Goal: Information Seeking & Learning: Learn about a topic

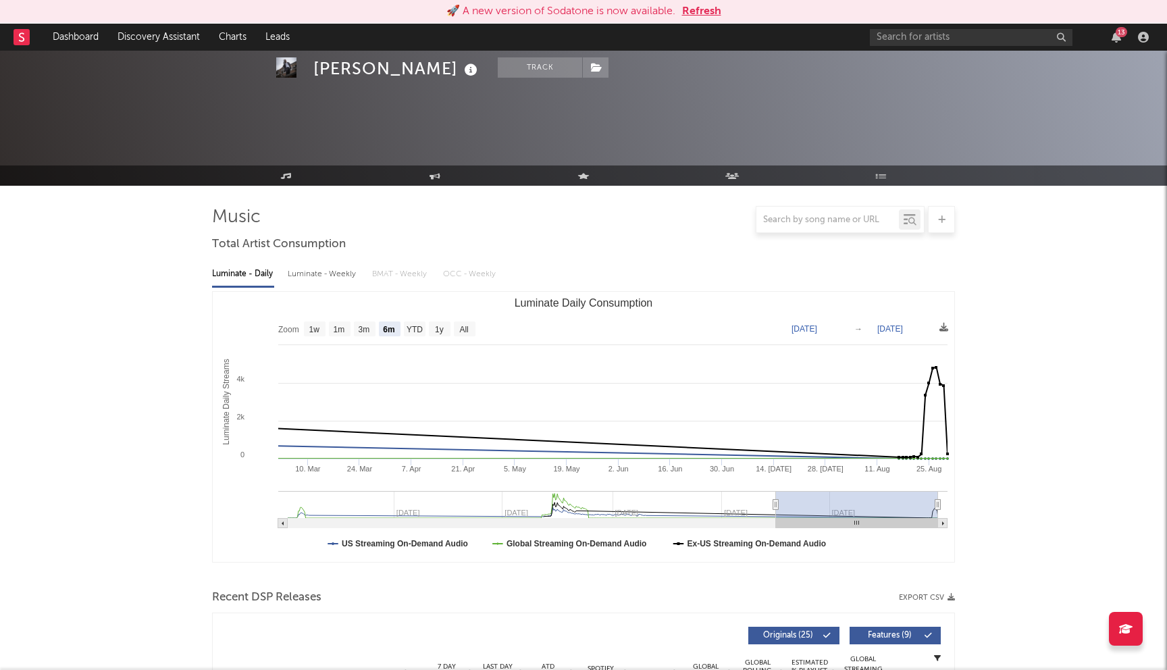
select select "6m"
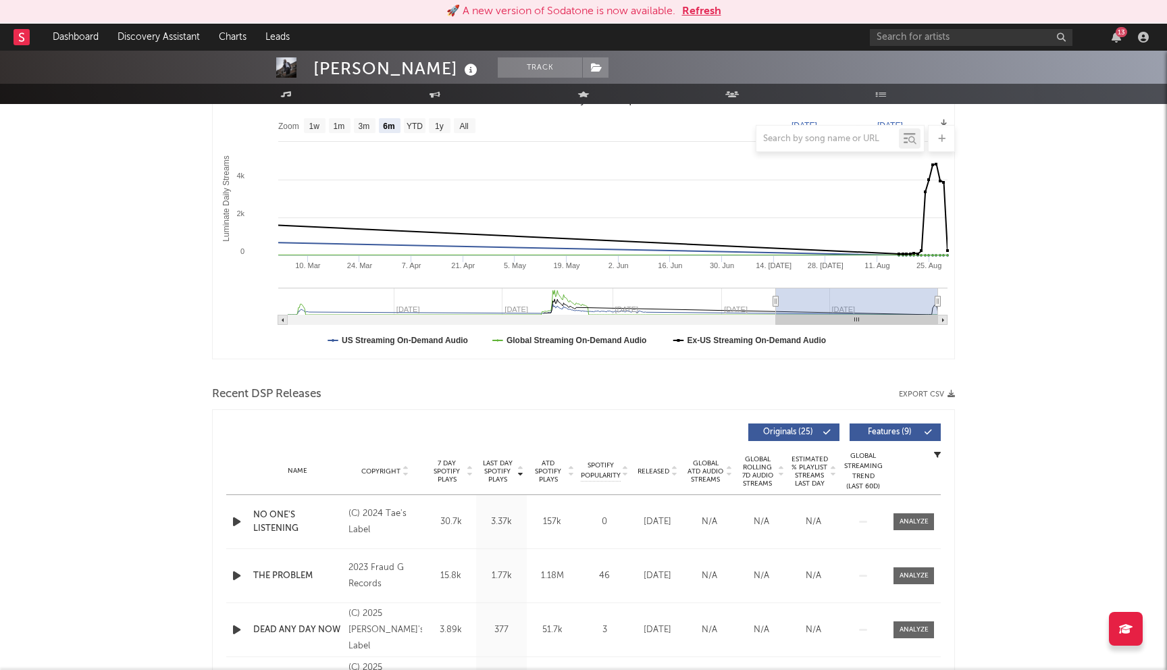
click at [695, 15] on button "Refresh" at bounding box center [701, 11] width 39 height 16
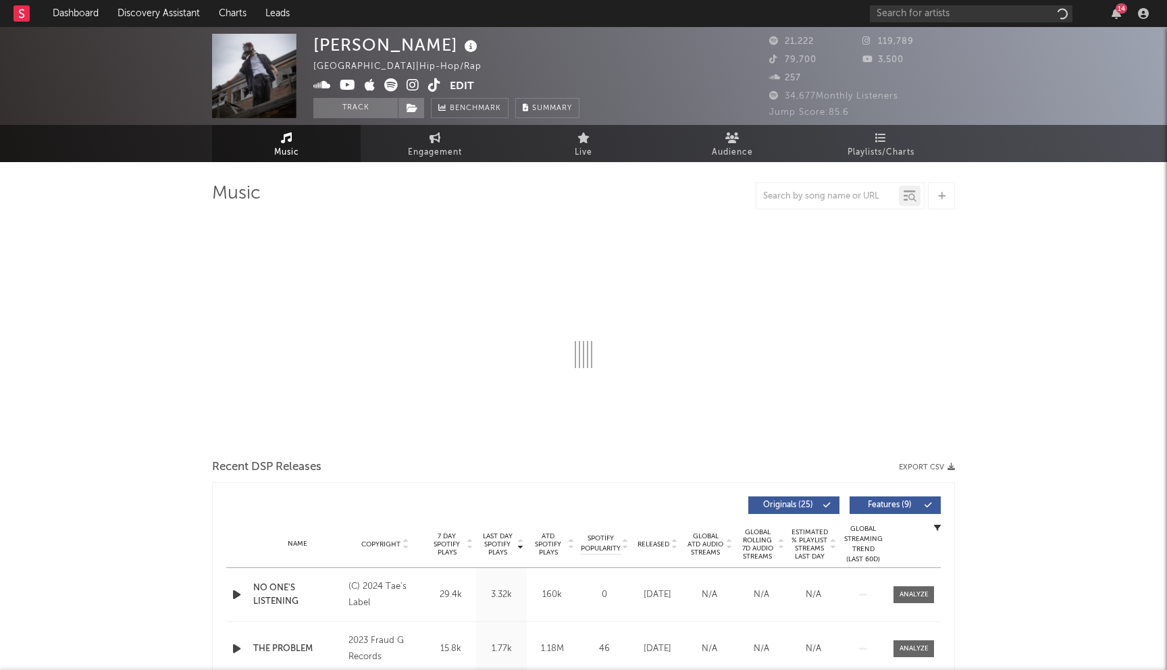
select select "6m"
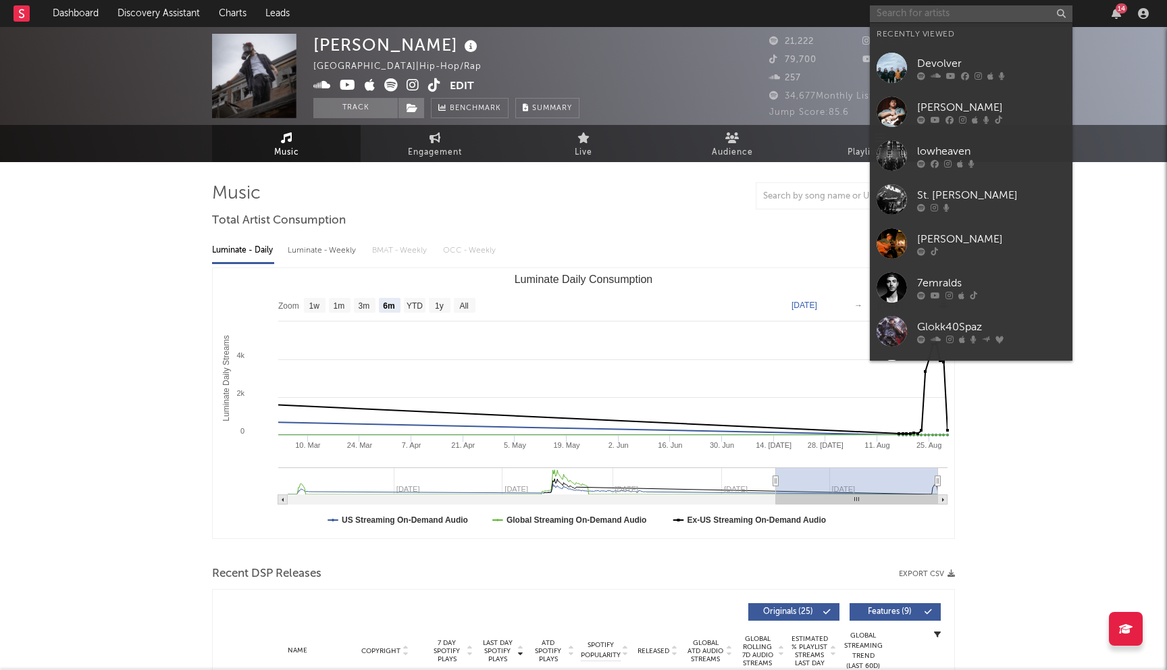
click at [917, 20] on input "text" at bounding box center [971, 13] width 203 height 17
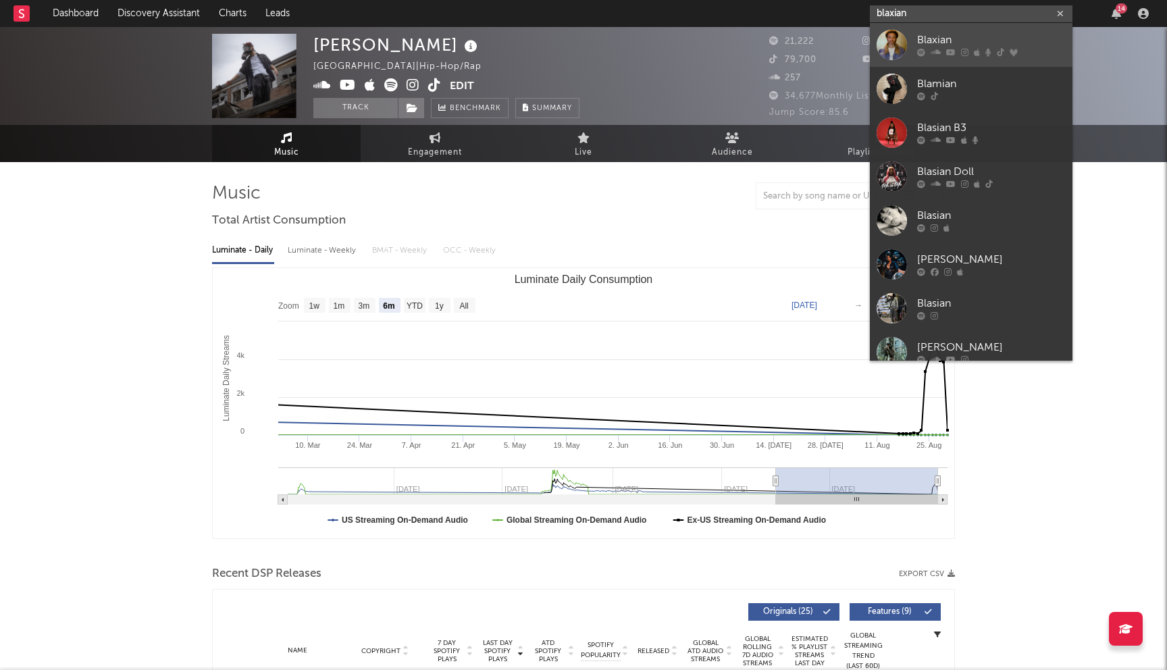
type input "blaxian"
click at [938, 45] on div "Blaxian" at bounding box center [991, 40] width 149 height 16
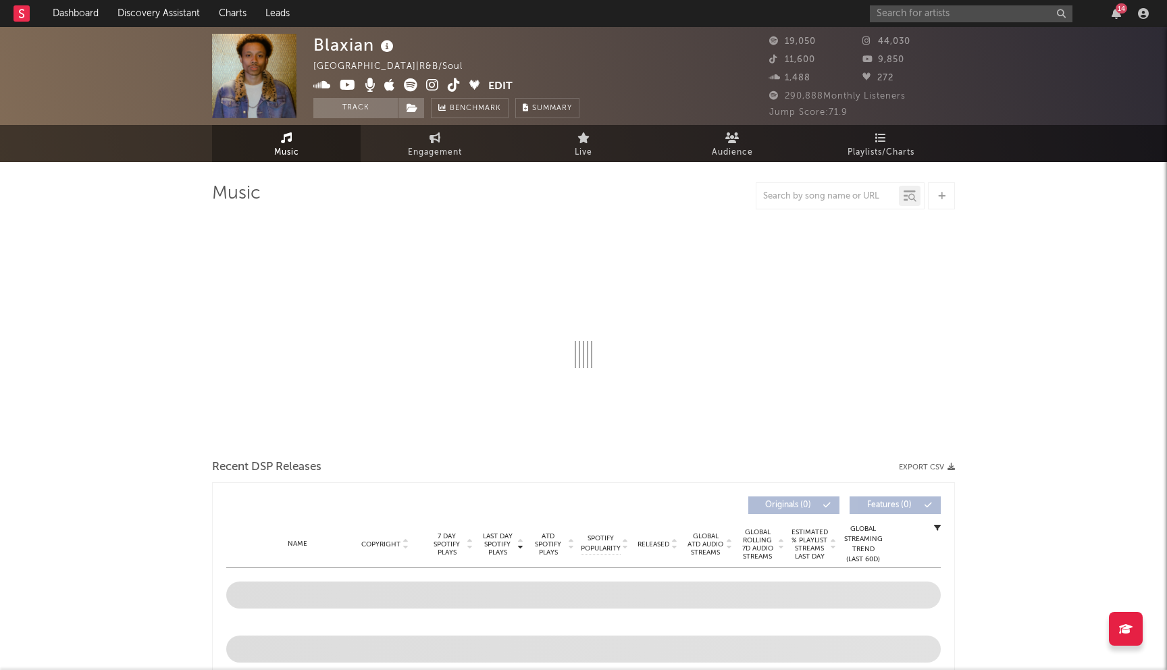
select select "6m"
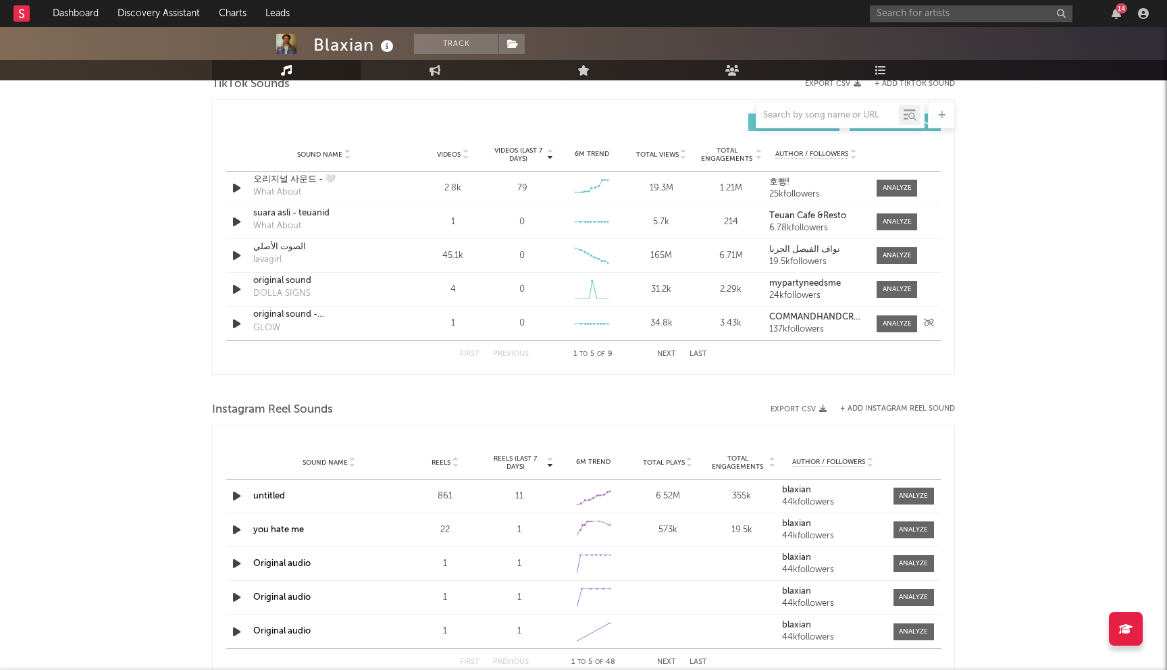
scroll to position [915, 0]
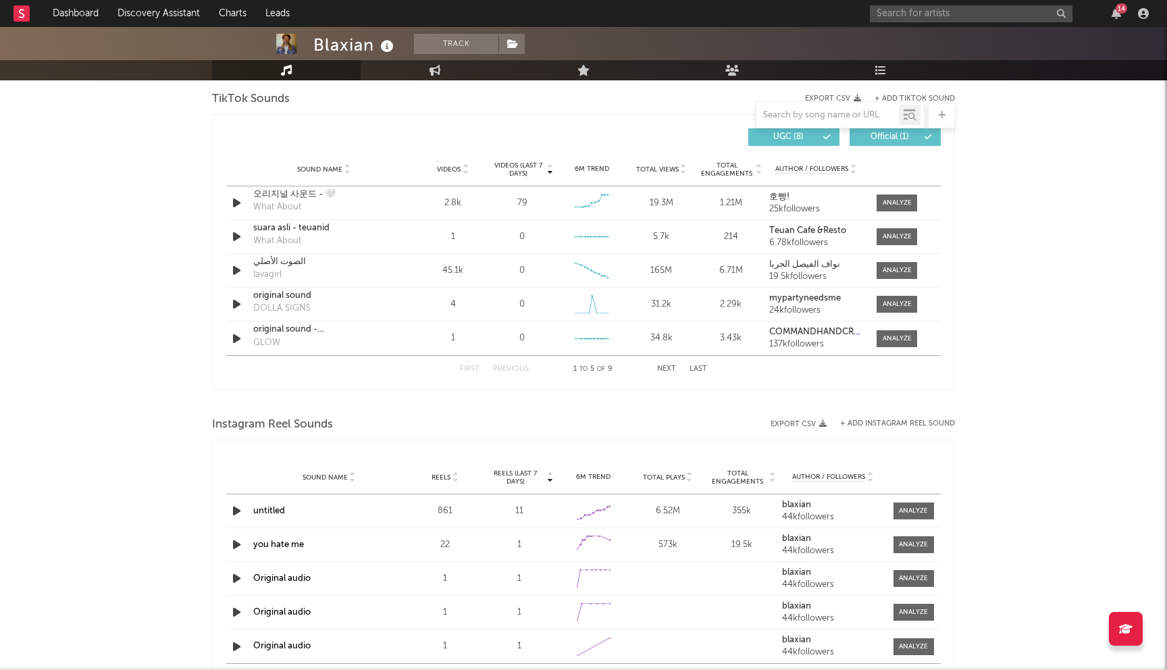
click at [527, 169] on span "Videos (last 7 days)" at bounding box center [518, 169] width 55 height 16
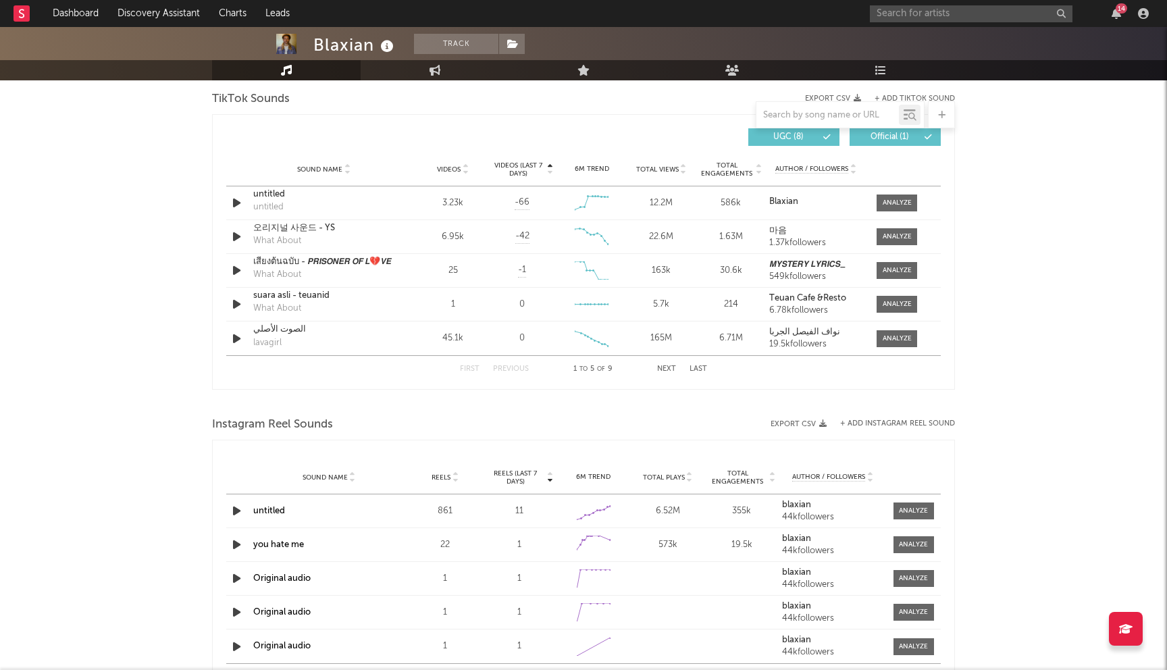
click at [527, 169] on span "Videos (last 7 days)" at bounding box center [518, 169] width 55 height 16
click at [660, 369] on button "Next" at bounding box center [666, 368] width 19 height 7
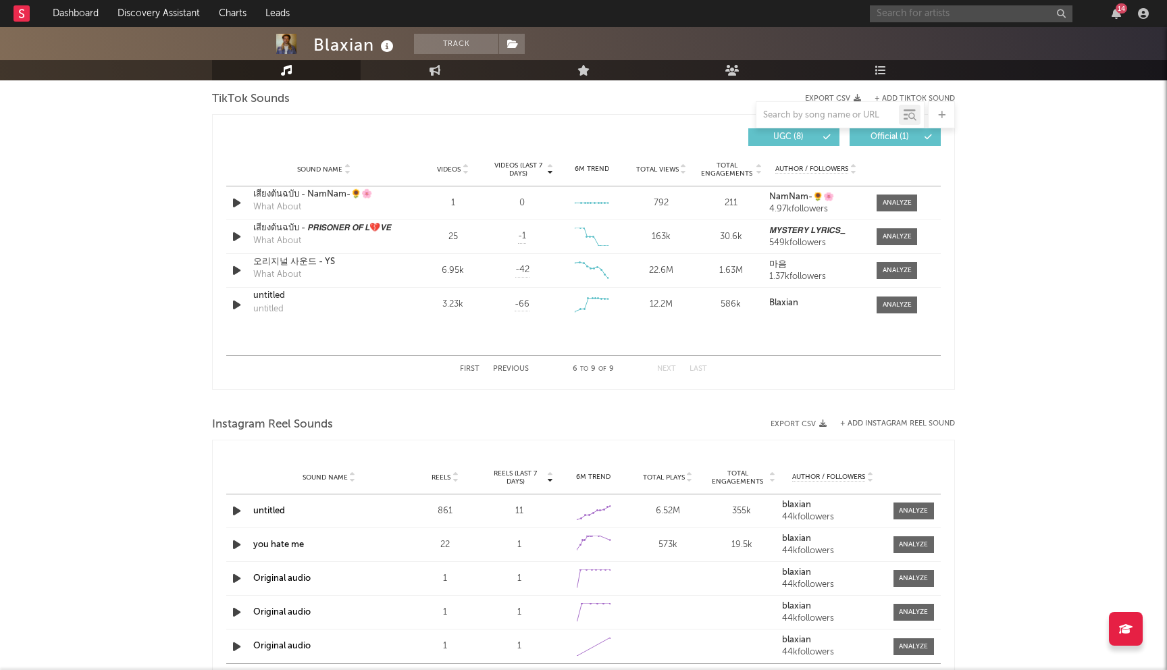
click at [907, 21] on input "text" at bounding box center [971, 13] width 203 height 17
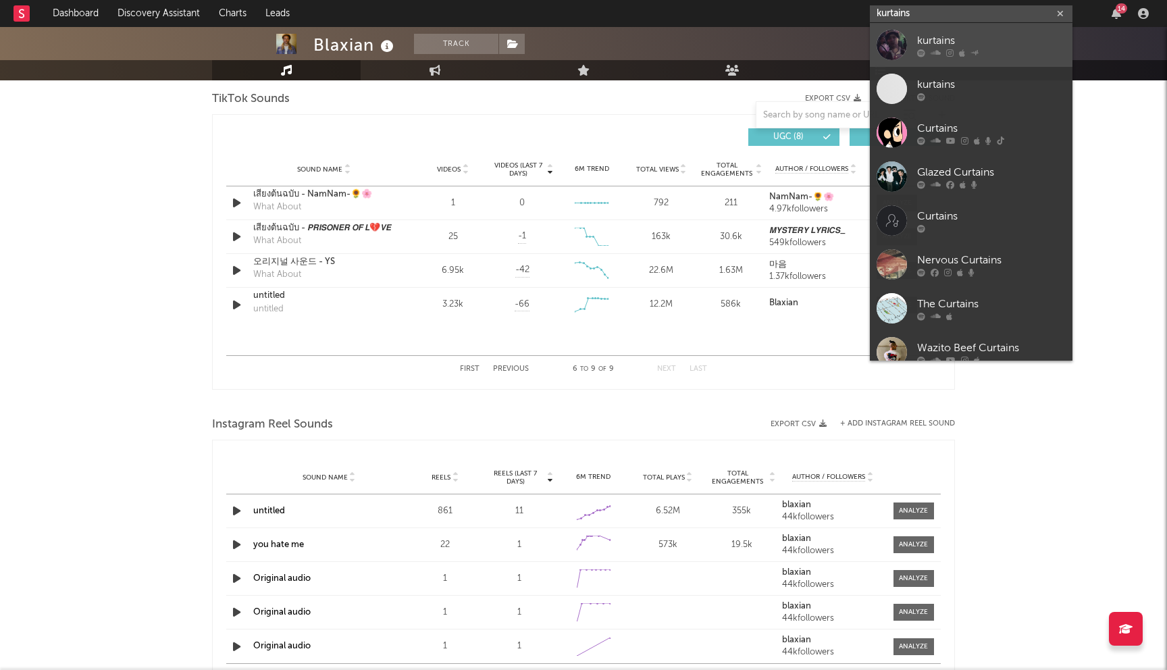
type input "kurtains"
click at [955, 40] on div "kurtains" at bounding box center [991, 40] width 149 height 16
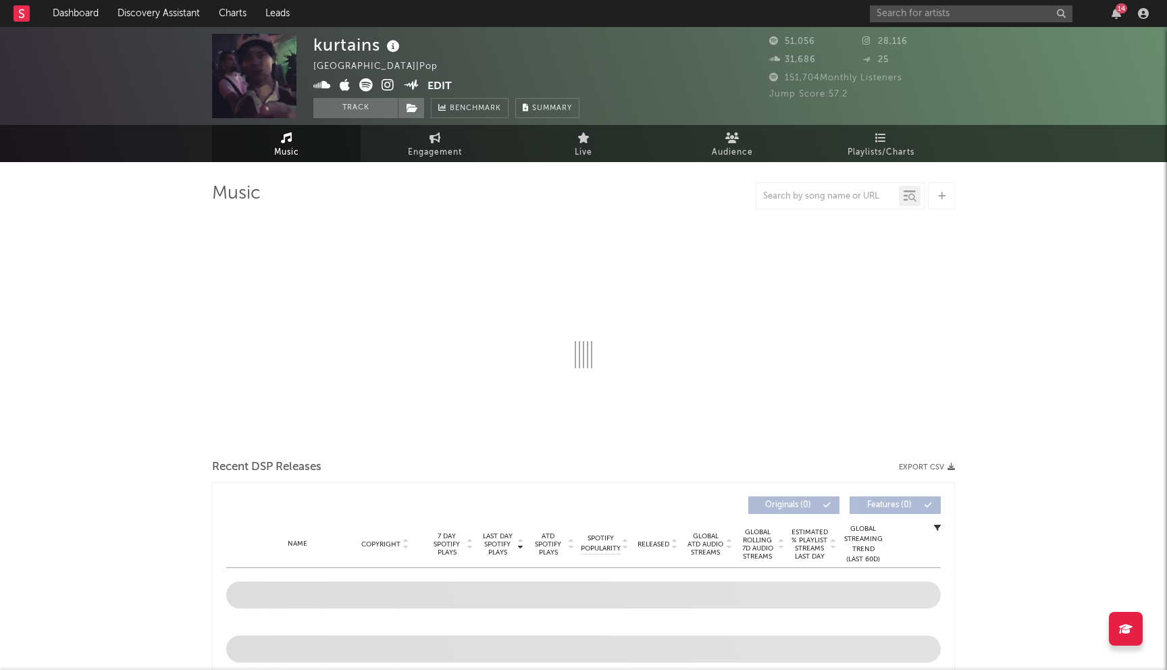
select select "6m"
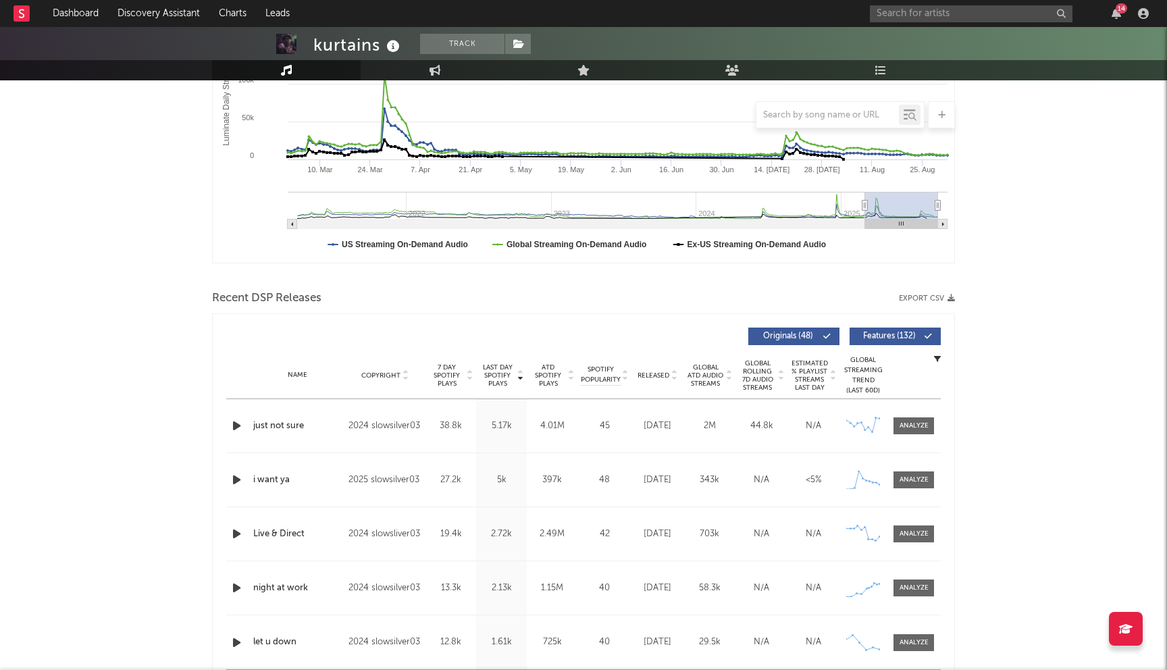
scroll to position [279, 0]
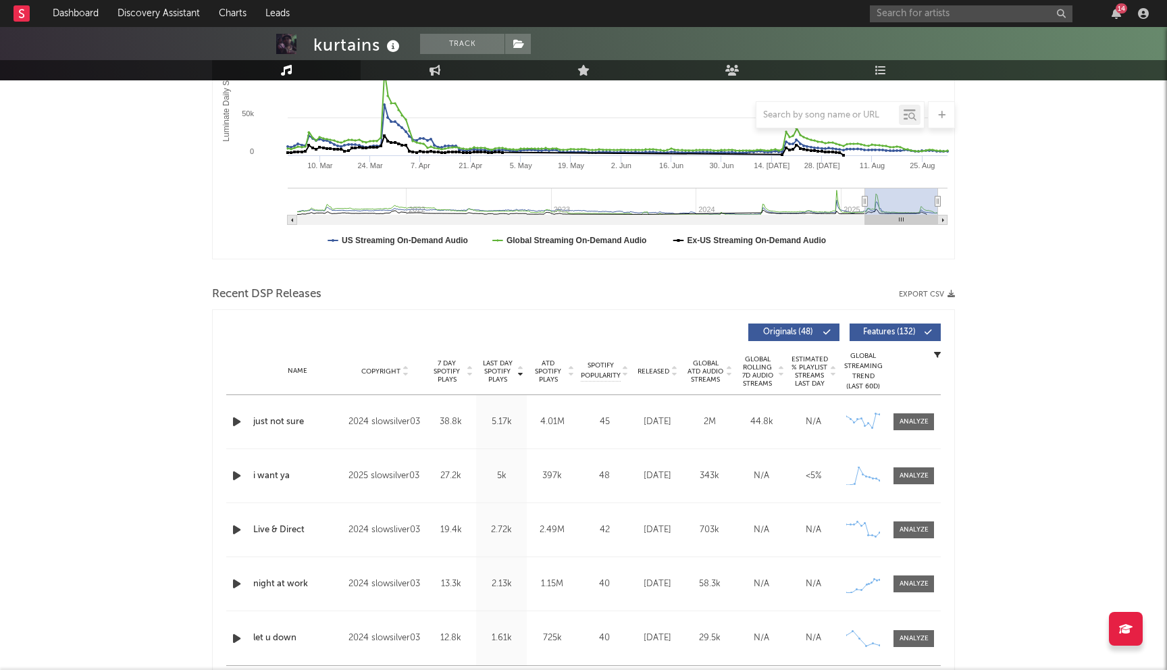
click at [503, 368] on span "Last Day Spotify Plays" at bounding box center [497, 371] width 36 height 24
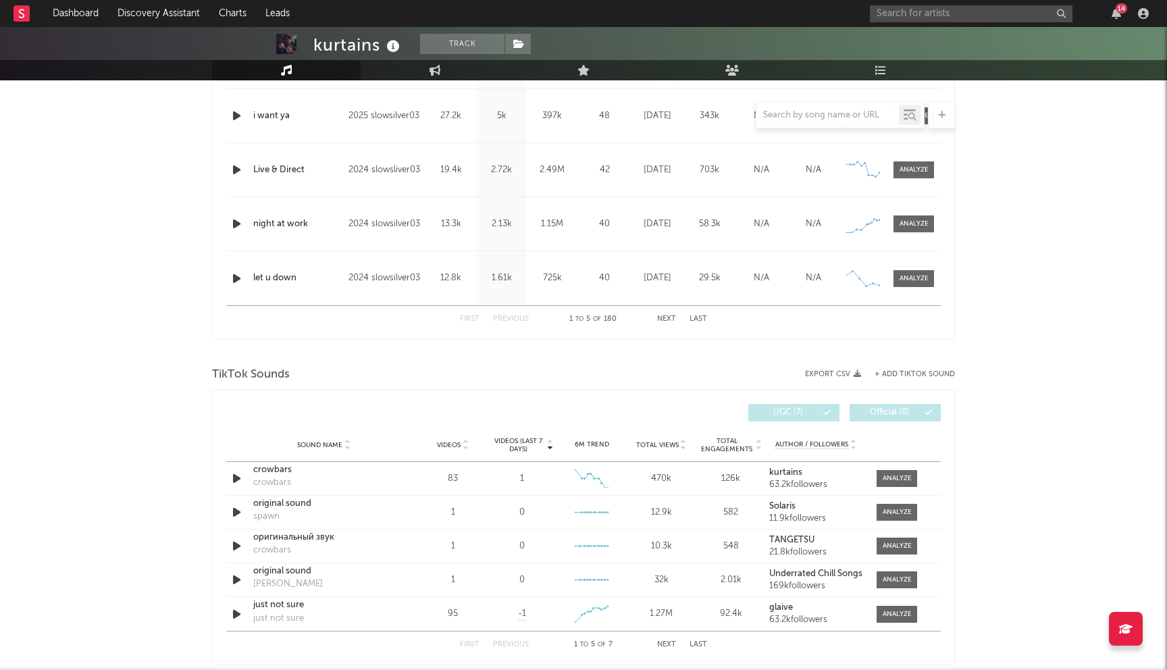
scroll to position [640, 0]
click at [526, 442] on span "Videos (last 7 days)" at bounding box center [518, 444] width 55 height 16
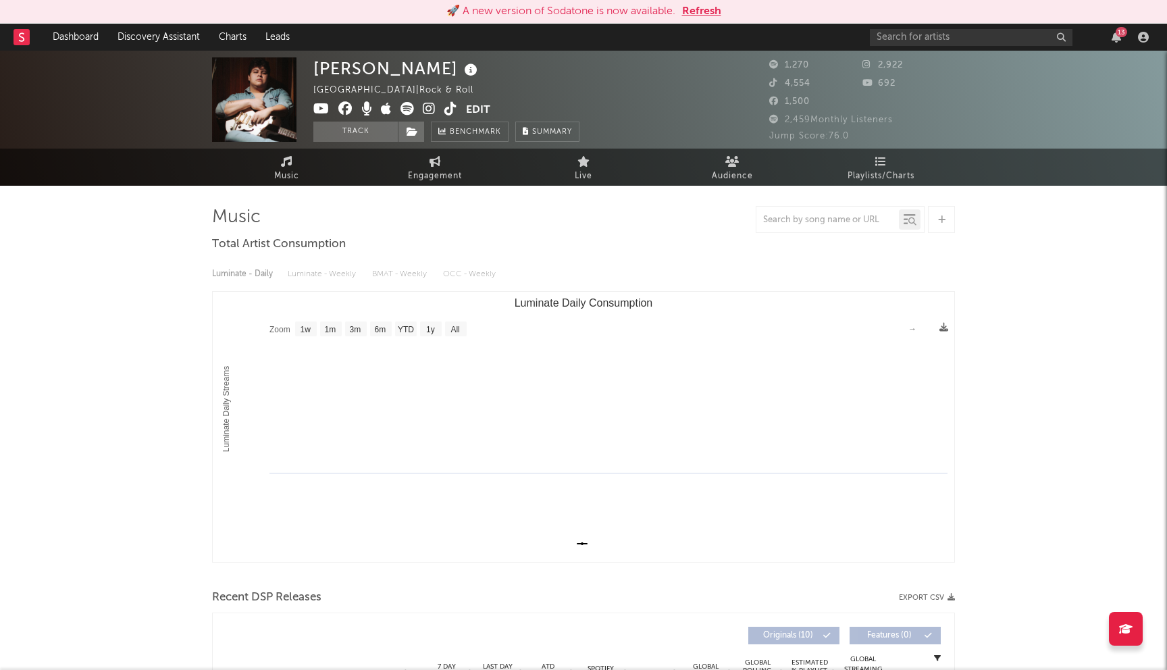
select select "1w"
click at [706, 17] on button "Refresh" at bounding box center [701, 11] width 39 height 16
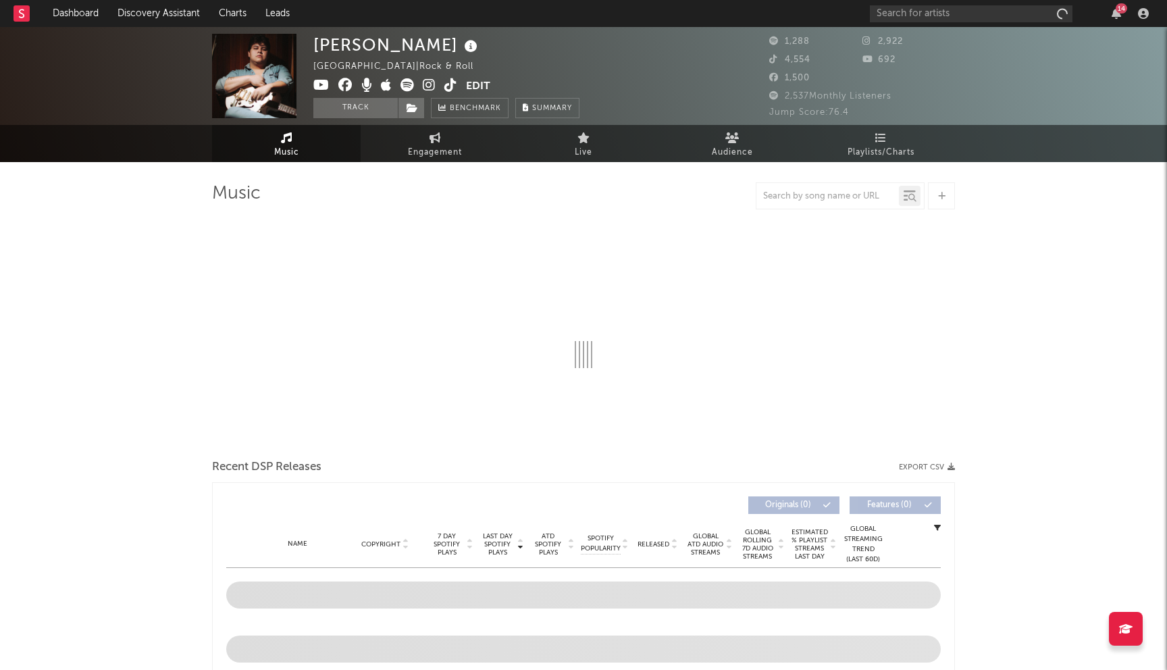
select select "1w"
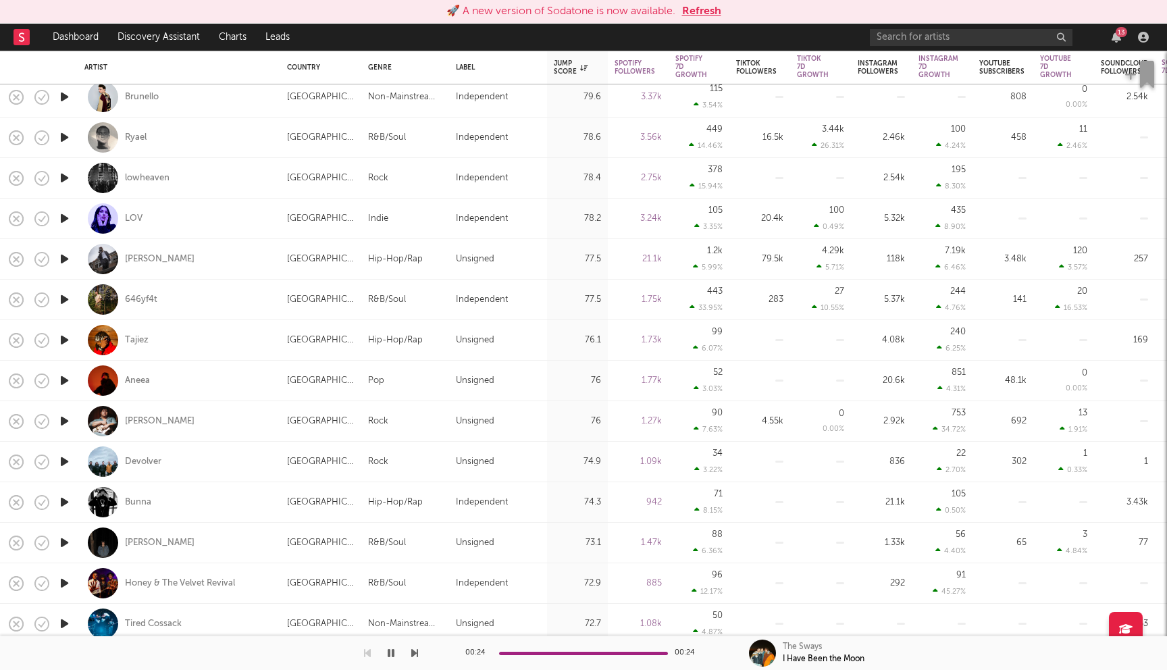
click at [693, 9] on button "Refresh" at bounding box center [701, 11] width 39 height 16
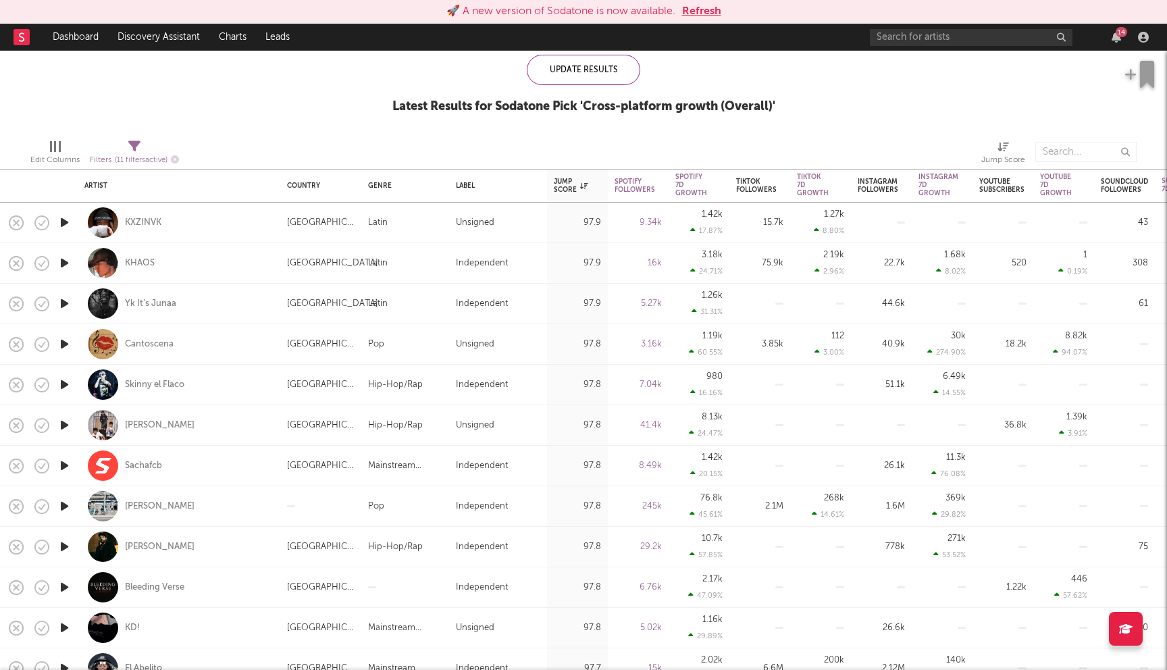
click at [704, 8] on button "Refresh" at bounding box center [701, 11] width 39 height 16
